Goal: Transaction & Acquisition: Book appointment/travel/reservation

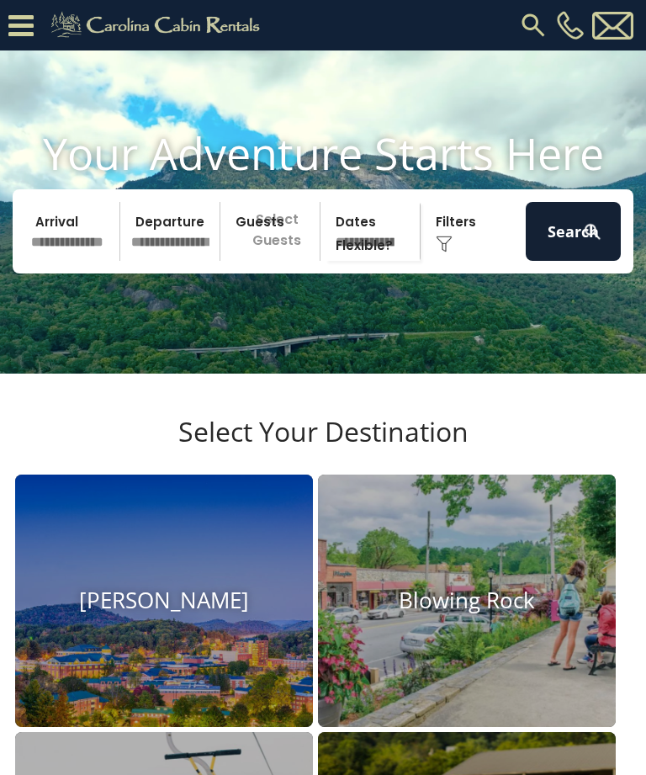
click at [81, 236] on input "text" at bounding box center [72, 231] width 95 height 59
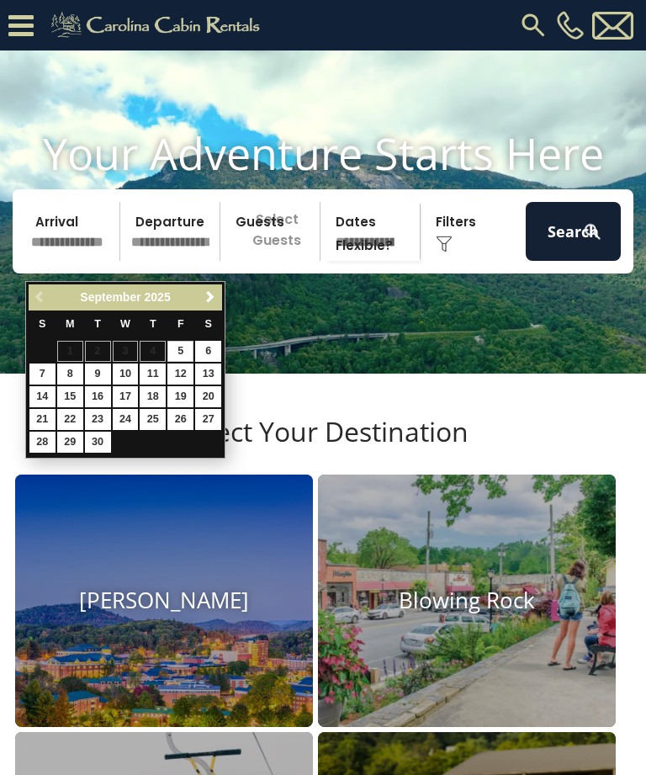
click at [212, 301] on span "Next" at bounding box center [210, 296] width 13 height 13
click at [215, 351] on link "4" at bounding box center [208, 351] width 26 height 21
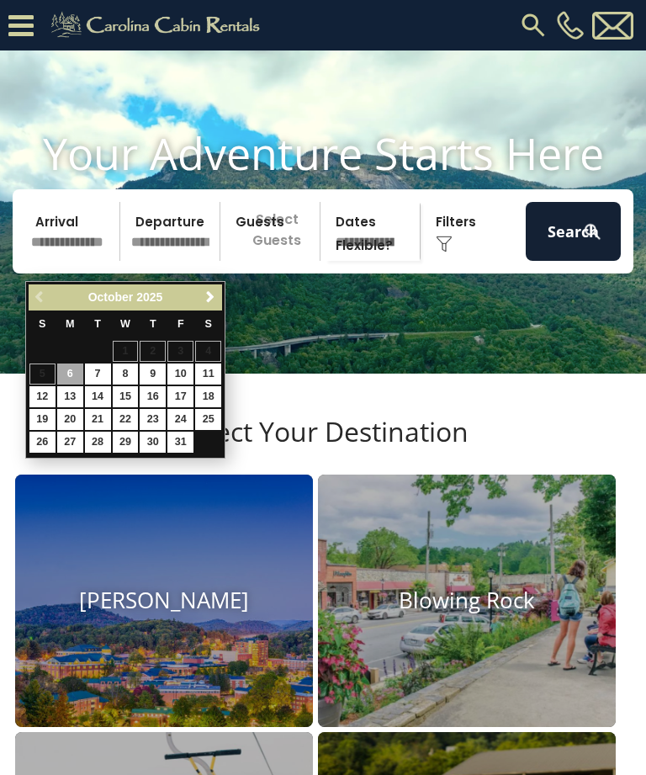
type input "*******"
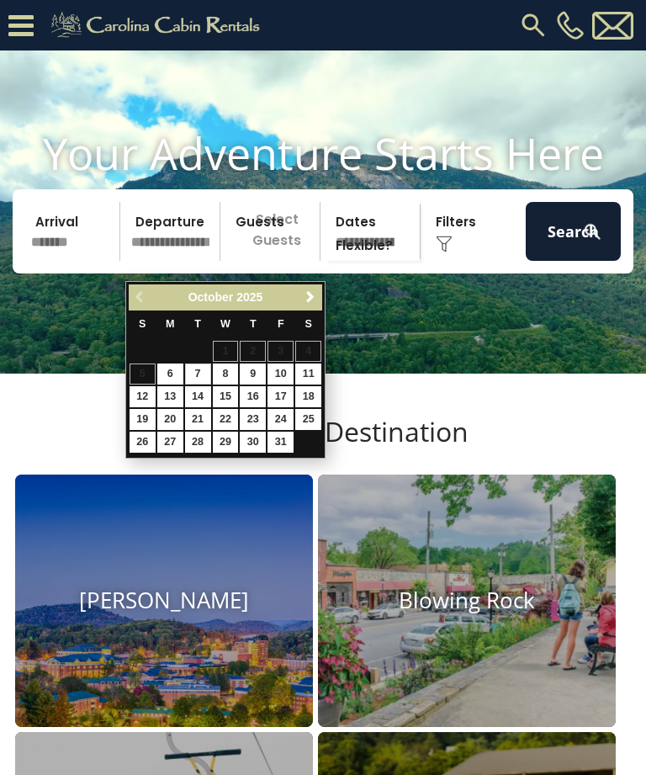
click at [206, 368] on link "7" at bounding box center [198, 373] width 26 height 21
type input "*******"
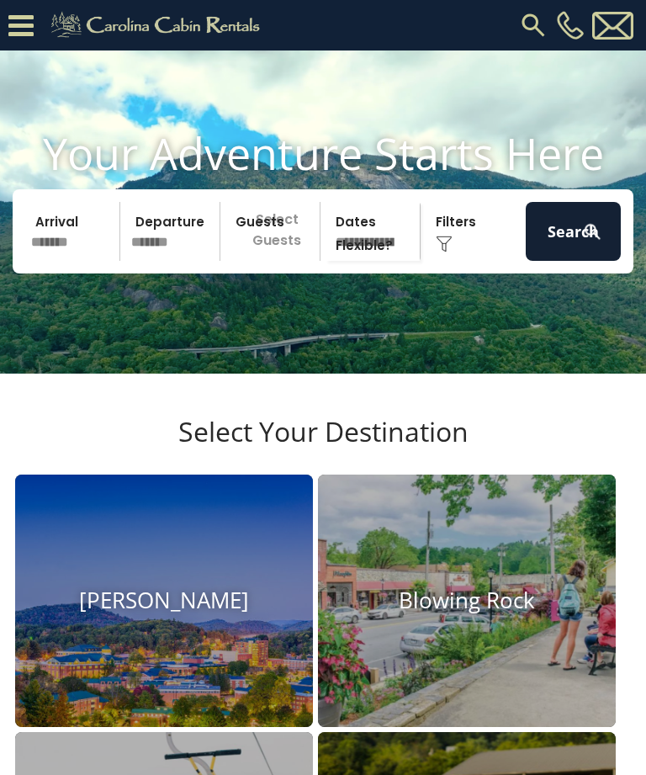
click at [280, 255] on p "Select Guests" at bounding box center [272, 231] width 94 height 59
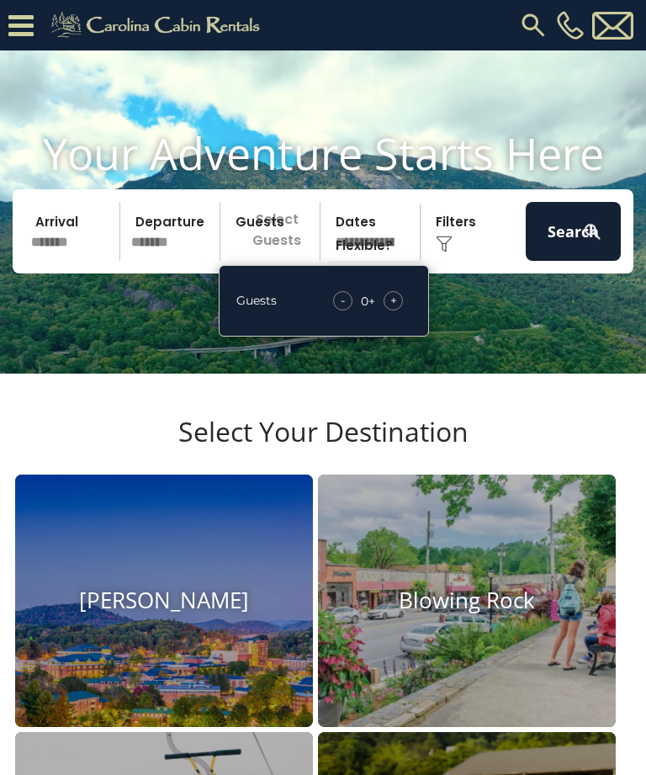
click at [400, 310] on div "+" at bounding box center [393, 300] width 19 height 19
click at [414, 322] on div "Guests - 1 + +" at bounding box center [324, 301] width 210 height 72
click at [400, 310] on div "+" at bounding box center [393, 300] width 19 height 19
click at [583, 242] on img at bounding box center [592, 231] width 21 height 21
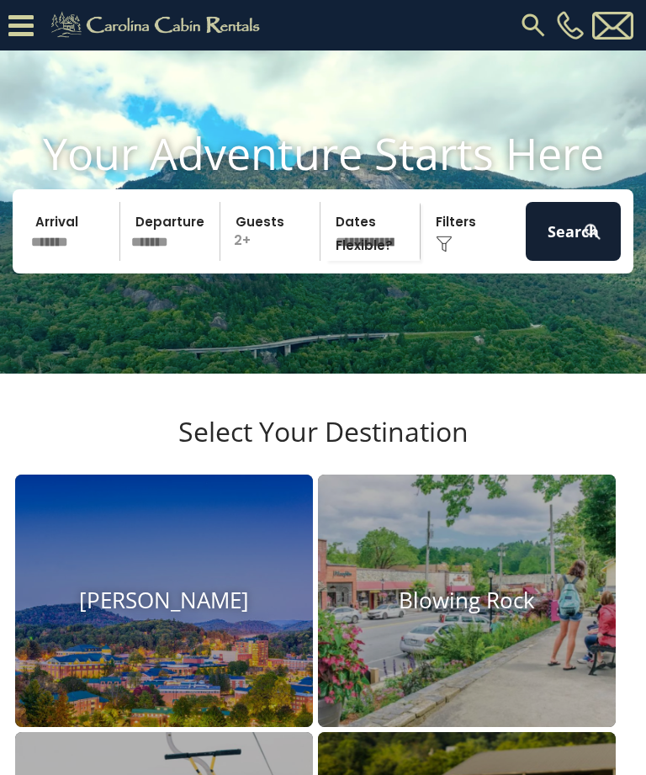
click at [562, 251] on button "Search" at bounding box center [573, 231] width 95 height 59
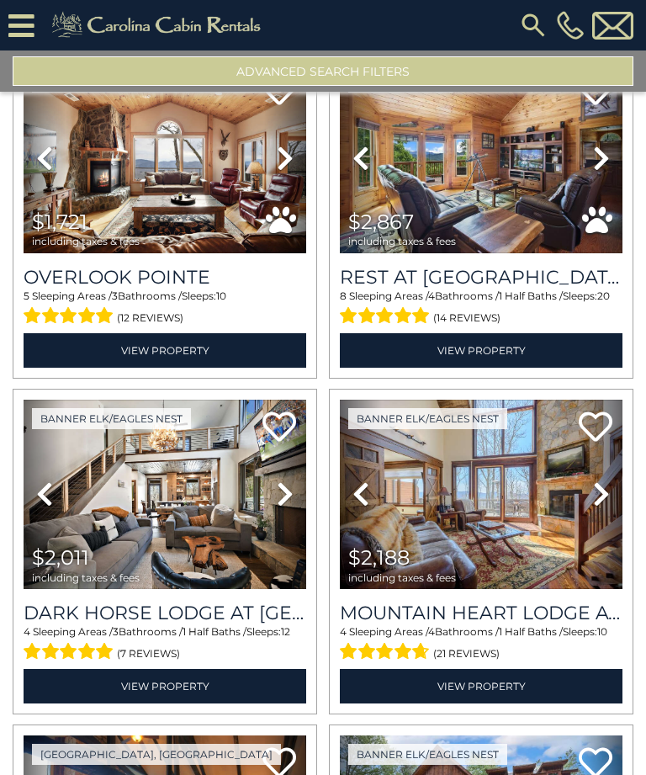
scroll to position [359, 0]
